Goal: Transaction & Acquisition: Register for event/course

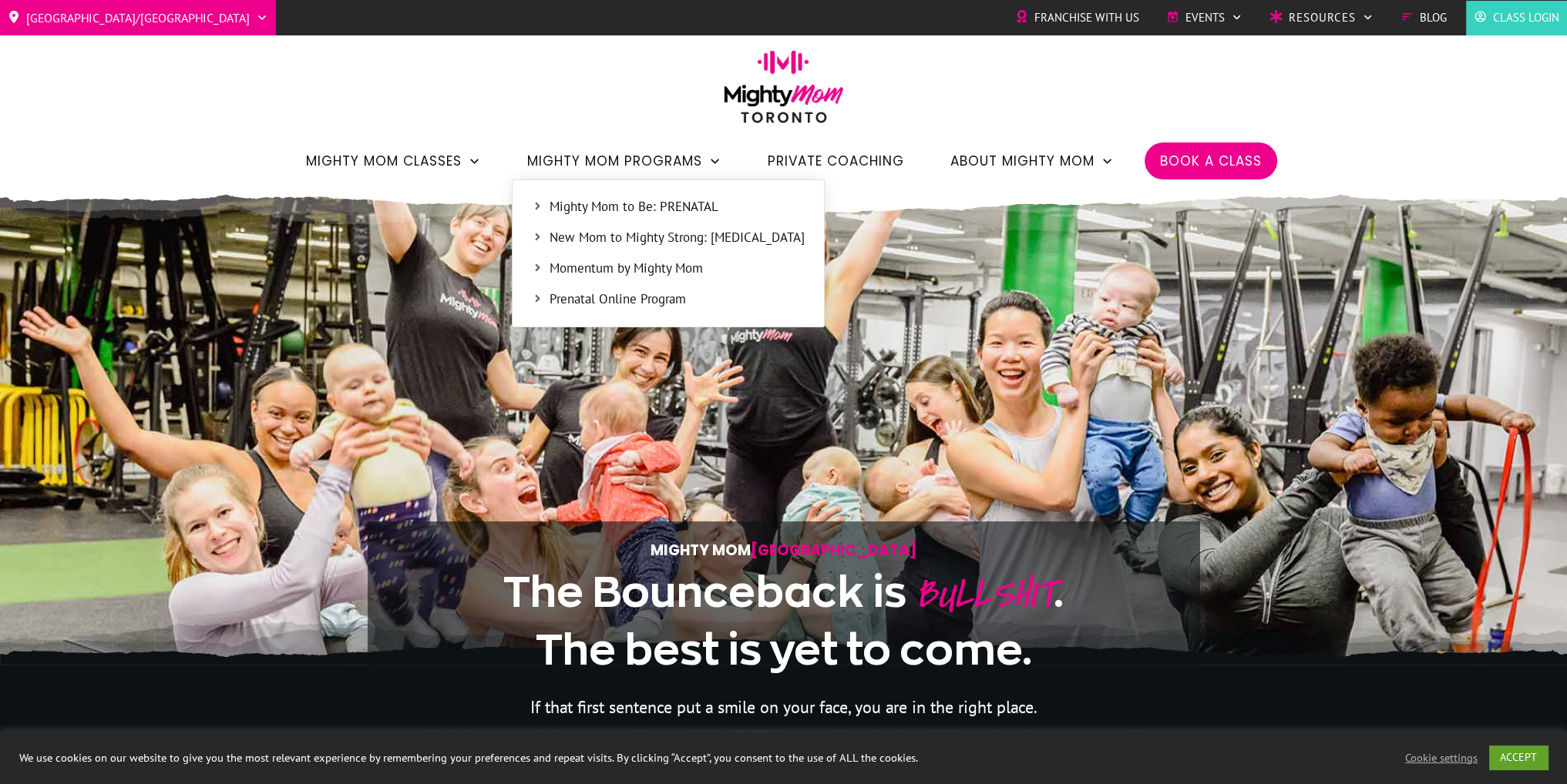
click at [661, 204] on span "Mighty Mom to Be: PRENATAL" at bounding box center [677, 207] width 255 height 20
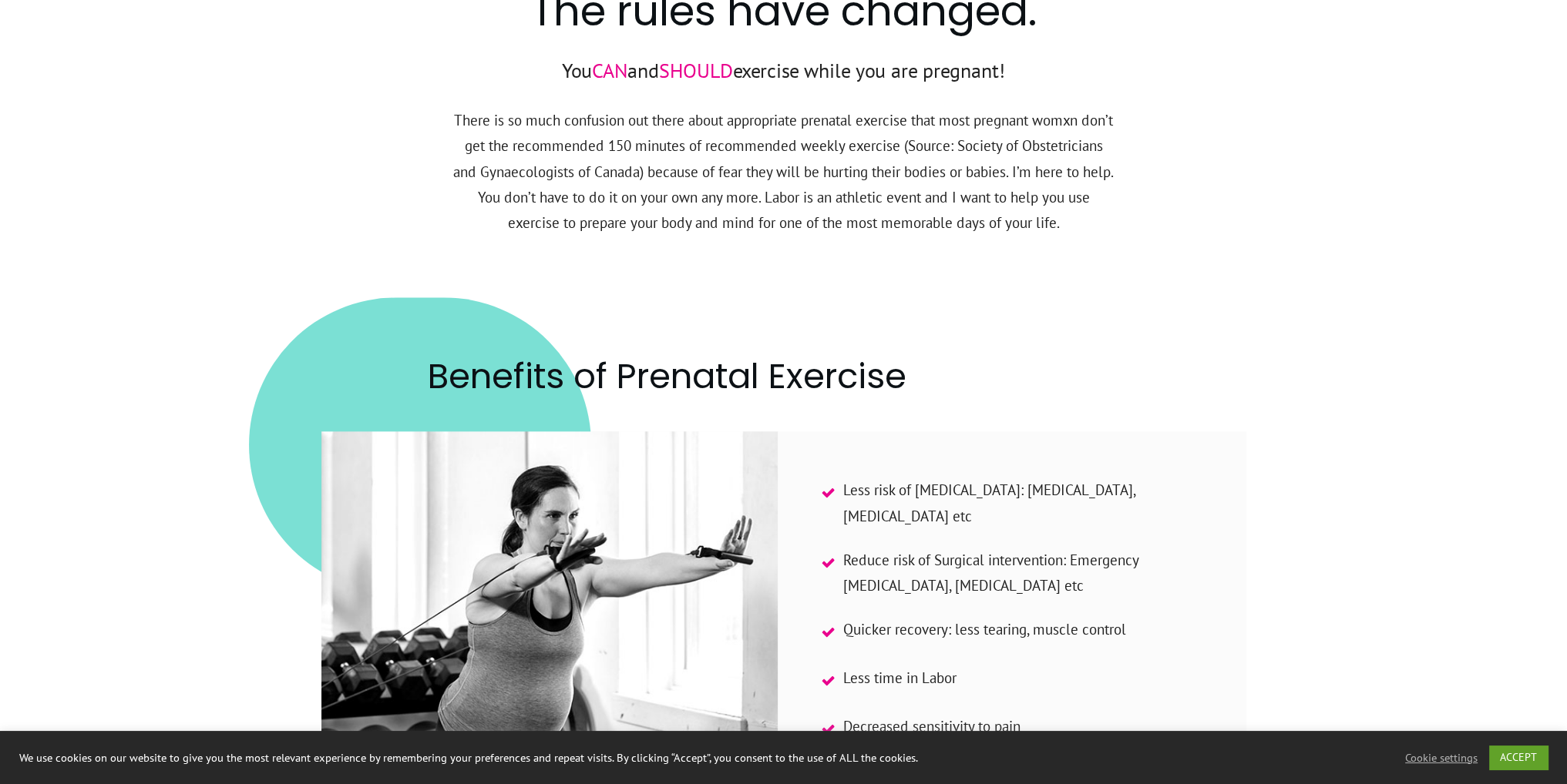
scroll to position [2465, 0]
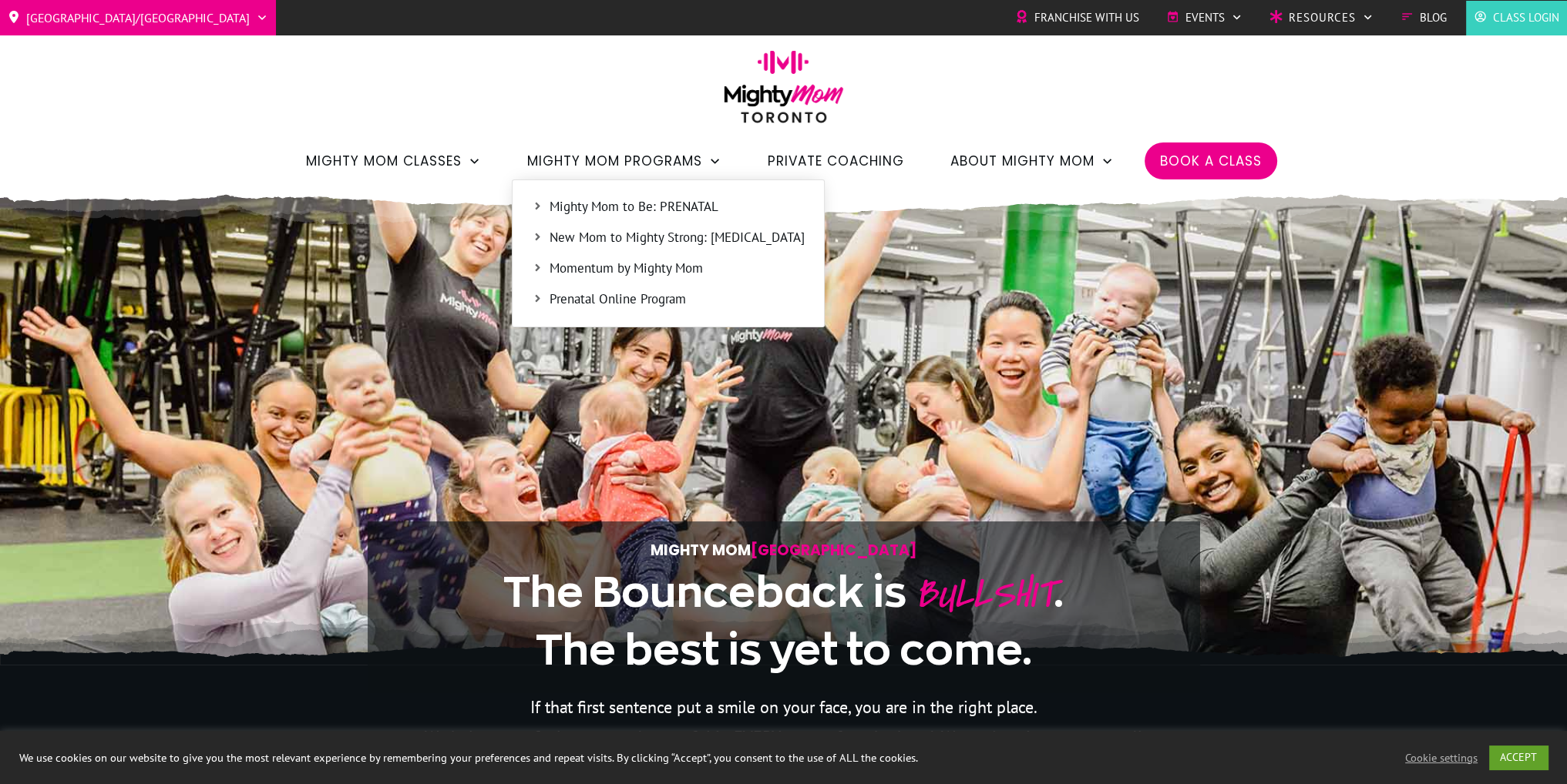
click at [603, 204] on span "Mighty Mom to Be: PRENATAL" at bounding box center [677, 207] width 255 height 20
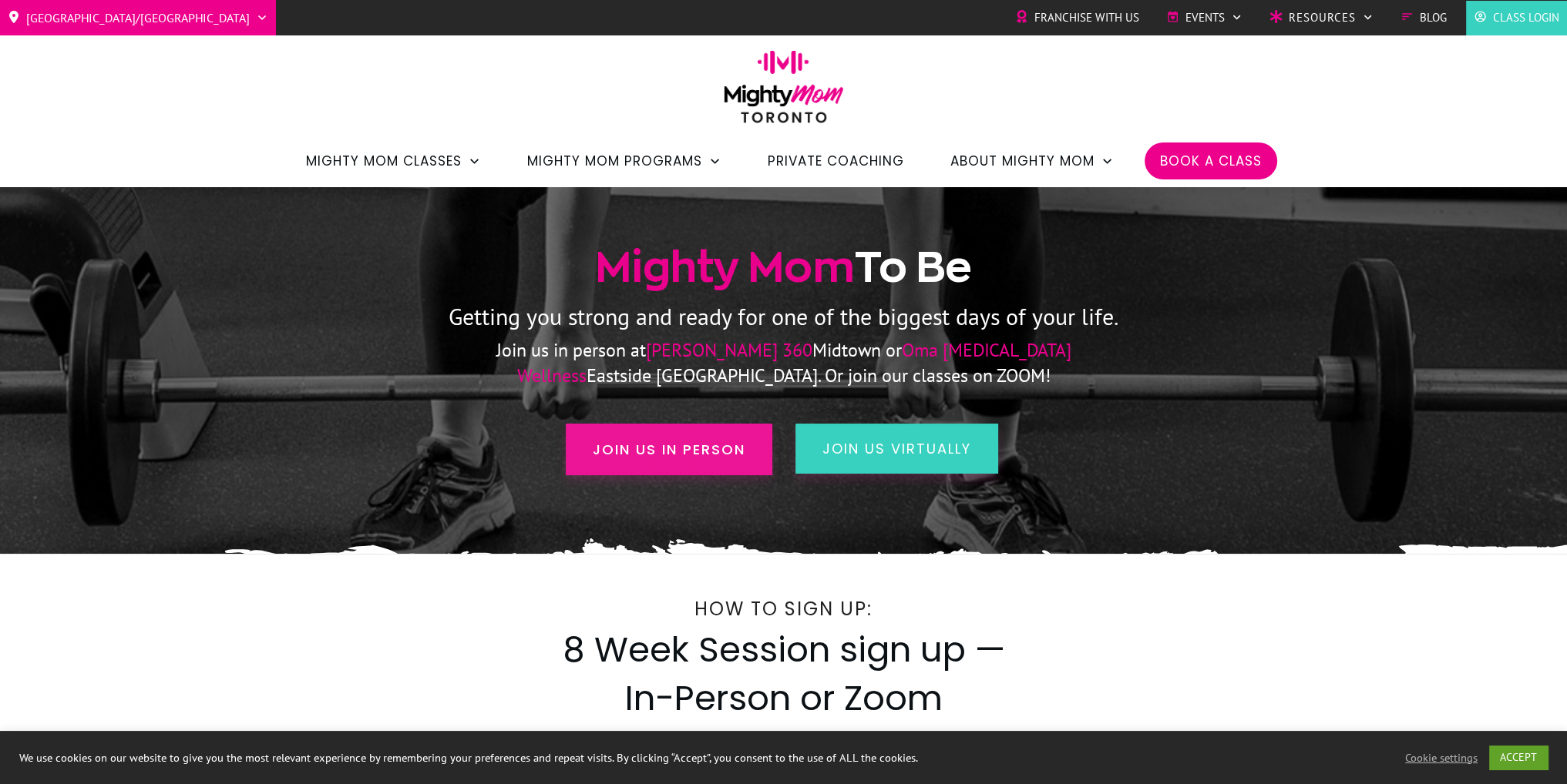
click at [643, 455] on span "Join us in person" at bounding box center [669, 450] width 153 height 21
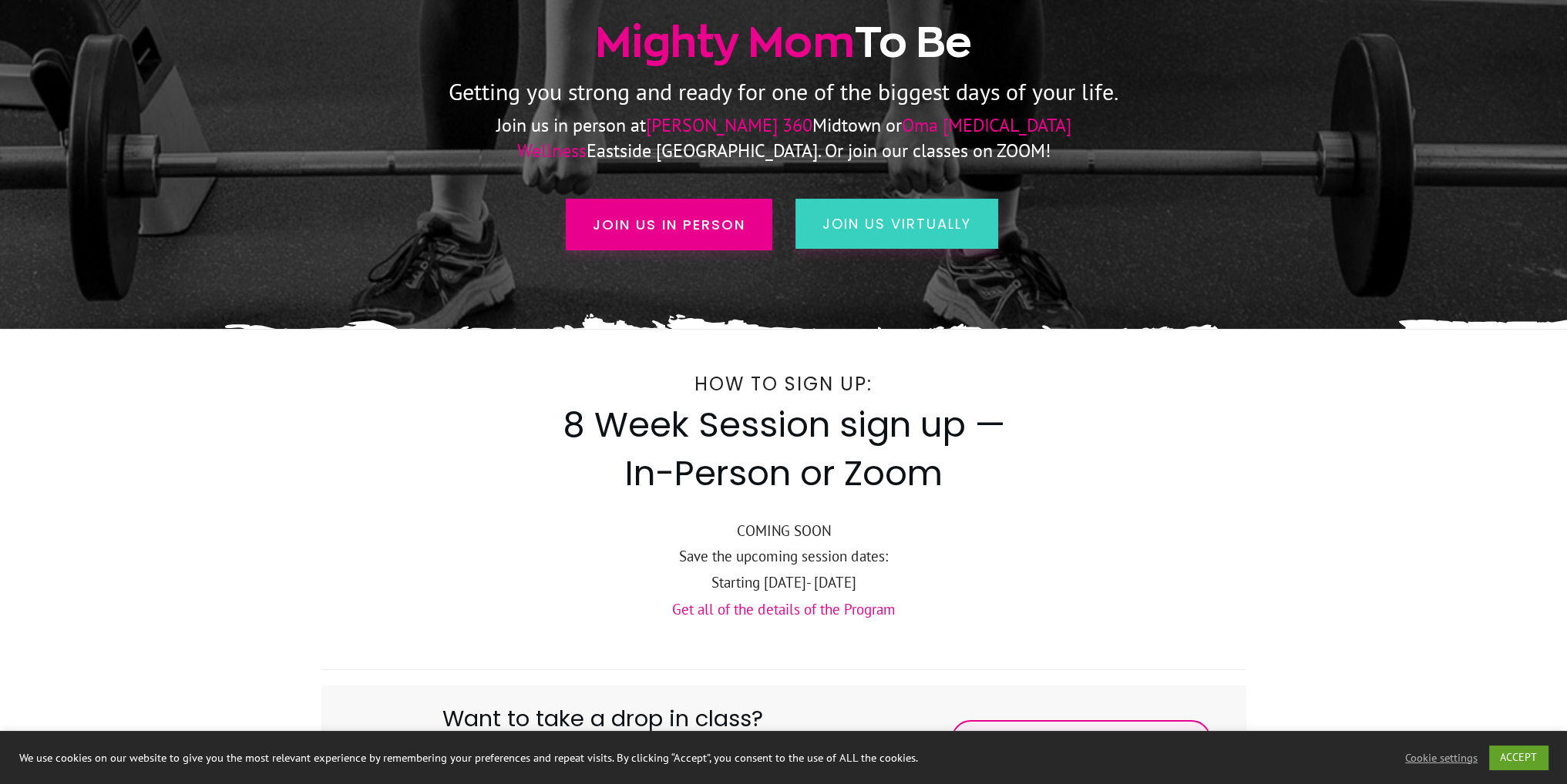
scroll to position [533, 0]
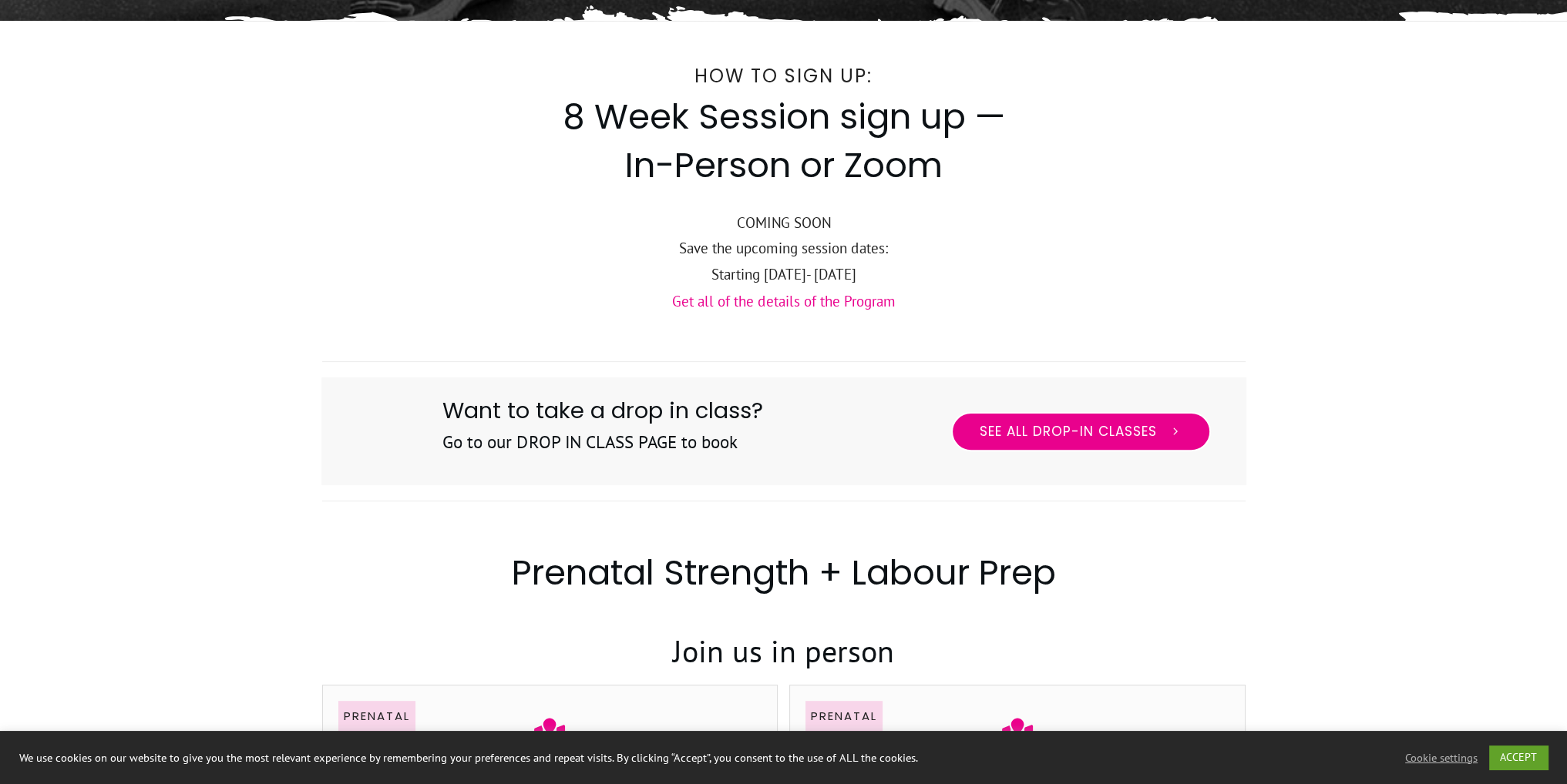
click at [1119, 443] on link "See All Drop-in Classes" at bounding box center [1081, 432] width 260 height 40
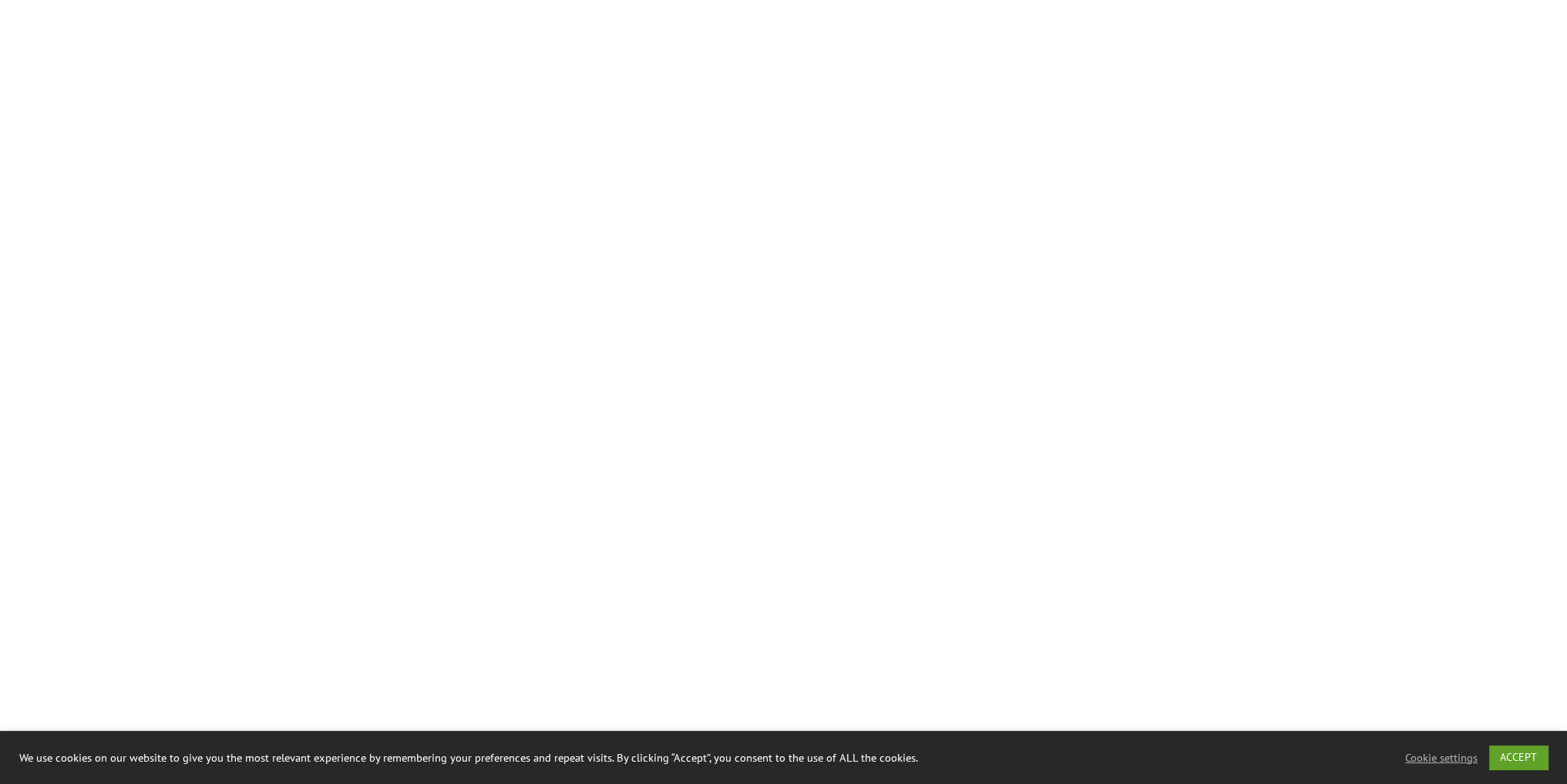
scroll to position [3236, 0]
